Goal: Information Seeking & Learning: Understand process/instructions

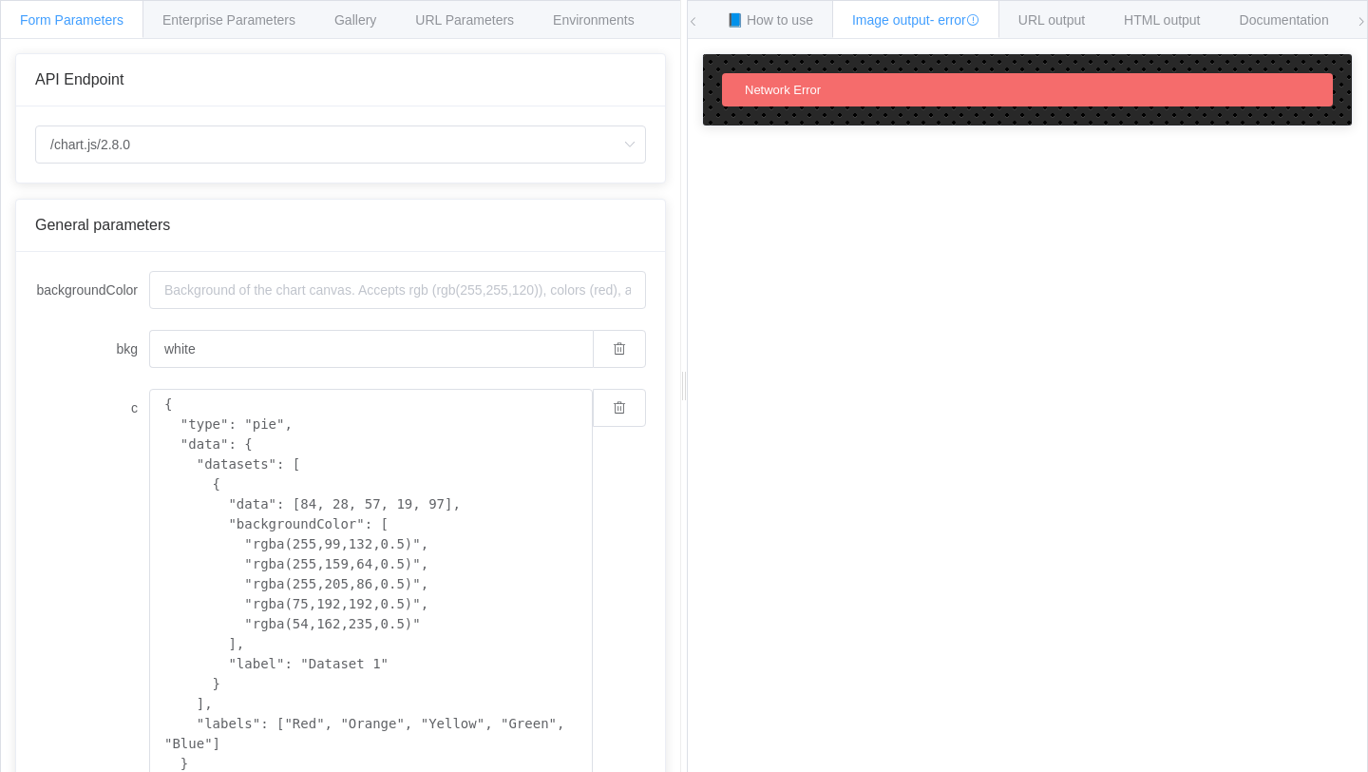
click at [1364, 23] on icon at bounding box center [1361, 21] width 11 height 11
click at [690, 22] on icon at bounding box center [693, 21] width 11 height 11
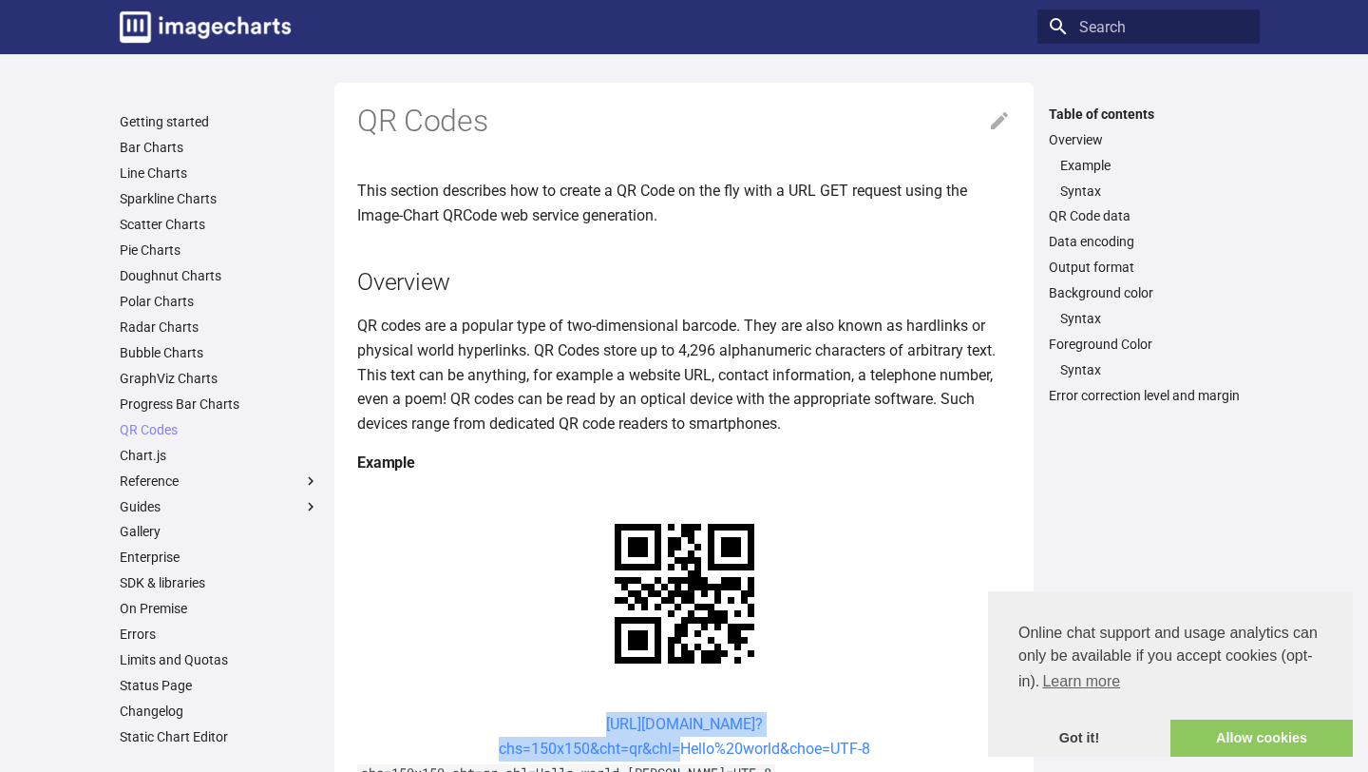
drag, startPoint x: 533, startPoint y: 537, endPoint x: 675, endPoint y: 572, distance: 145.9
click at [675, 712] on center "https://image-charts.com/chart? chs=150x150&cht=qr&chl=Hello%20world&choe=UTF-8" at bounding box center [684, 736] width 654 height 48
copy link "https://image-charts.com/chart? chs=150x150&cht=qr&chl"
